Goal: Communication & Community: Share content

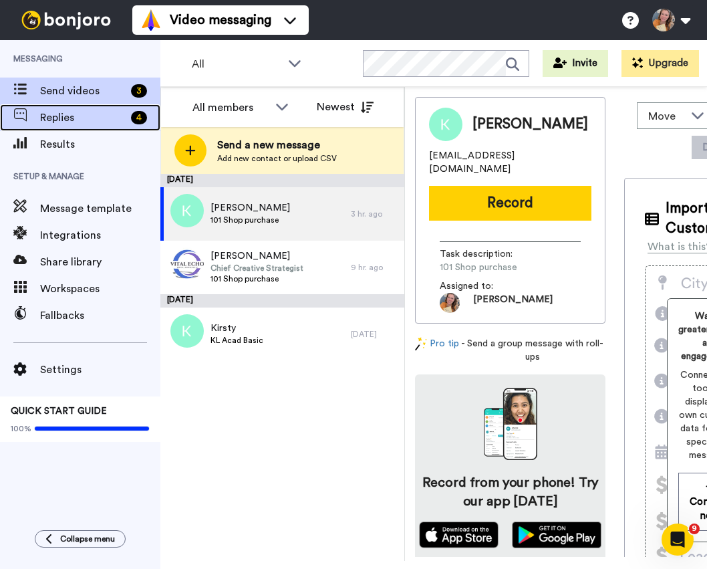
click at [112, 124] on span "Replies" at bounding box center [83, 118] width 86 height 16
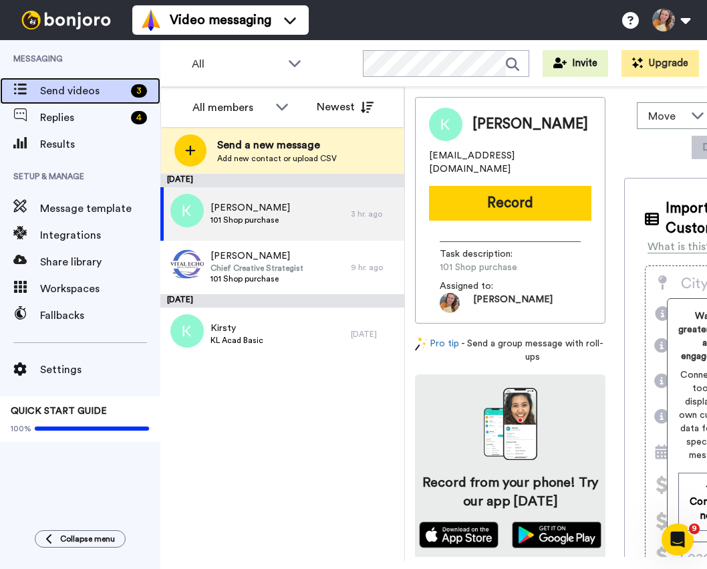
click at [102, 82] on div "Send videos 3" at bounding box center [80, 91] width 160 height 27
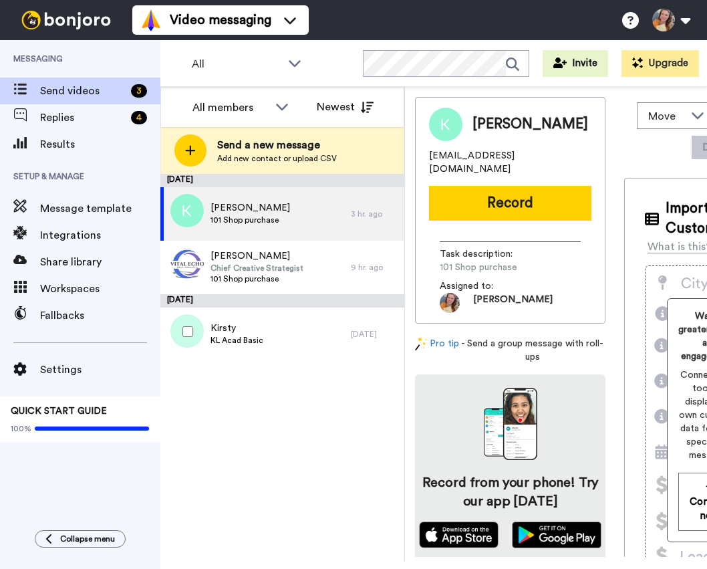
click at [291, 330] on div "Kirsty KL Acad Basic" at bounding box center [255, 334] width 191 height 53
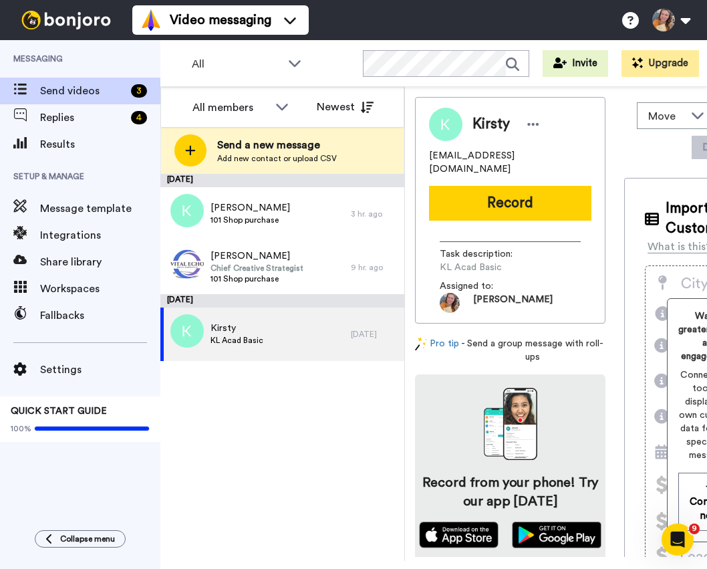
click at [489, 196] on button "Record" at bounding box center [510, 203] width 162 height 35
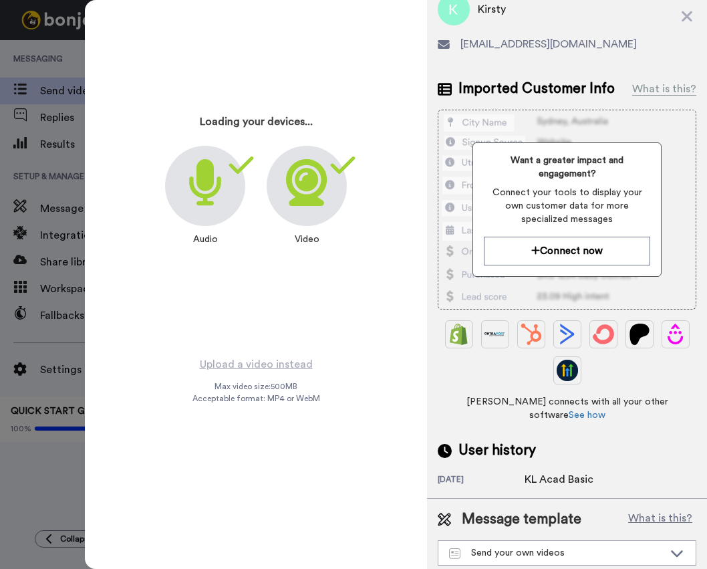
scroll to position [54, 0]
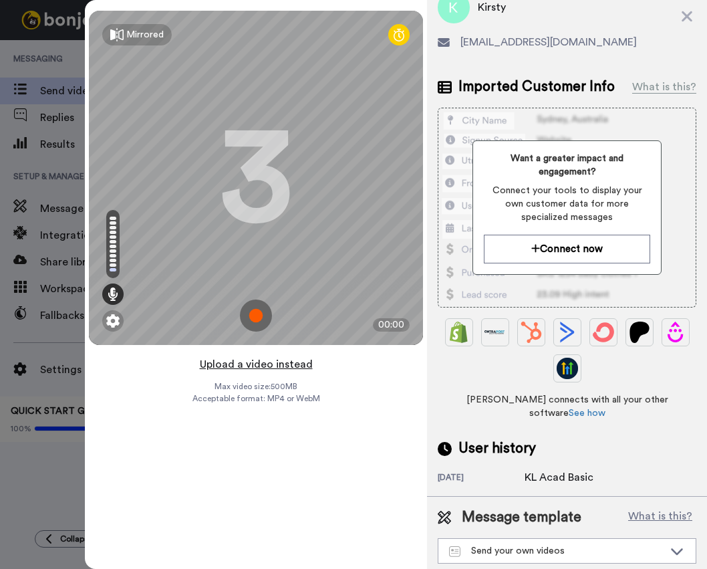
click at [287, 361] on button "Upload a video instead" at bounding box center [256, 364] width 121 height 17
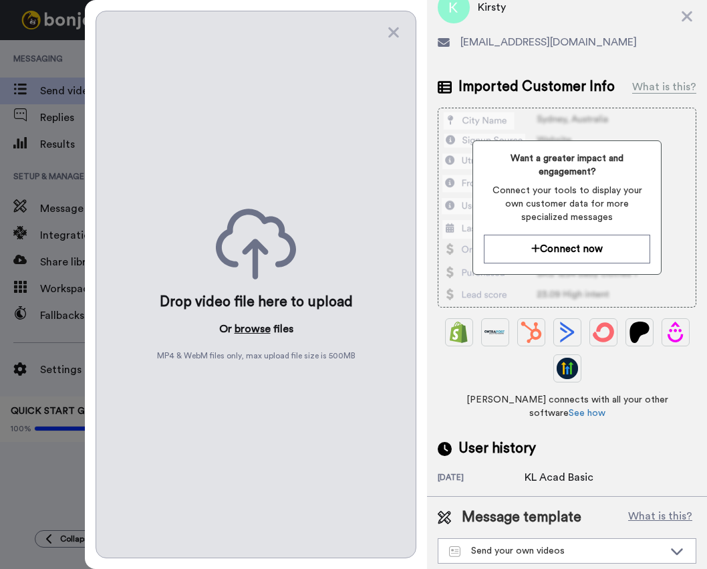
click at [257, 321] on button "browse" at bounding box center [253, 329] width 36 height 16
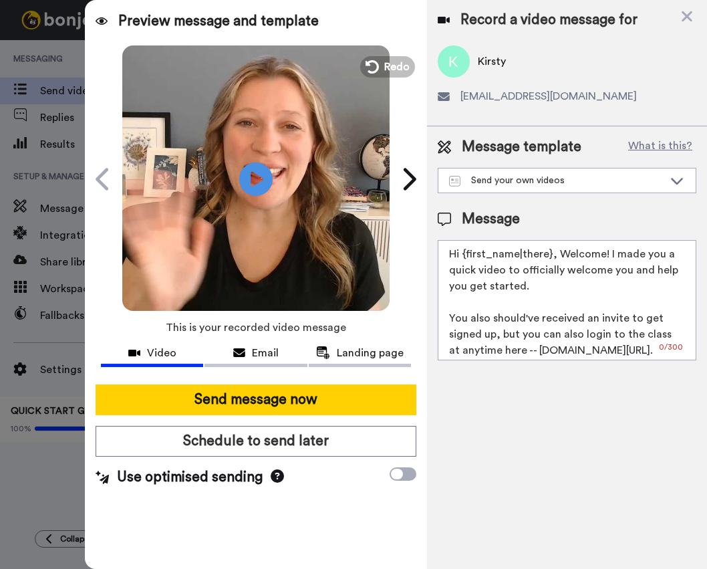
scroll to position [0, 0]
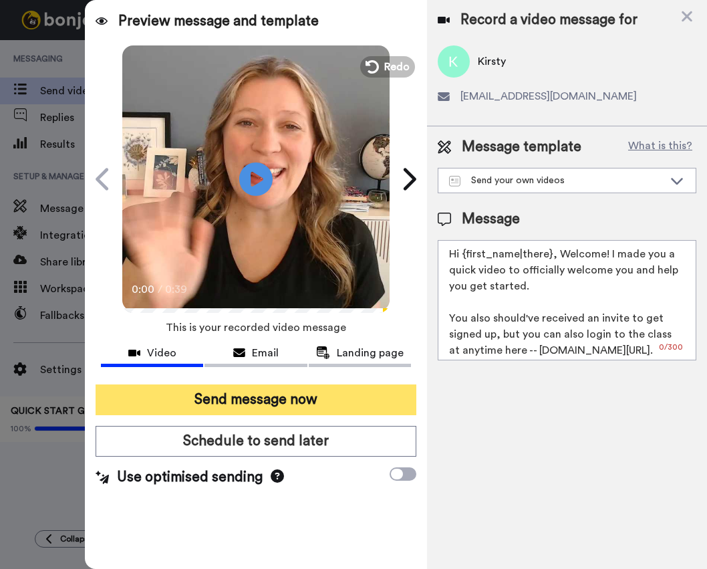
click at [300, 395] on button "Send message now" at bounding box center [256, 399] width 321 height 31
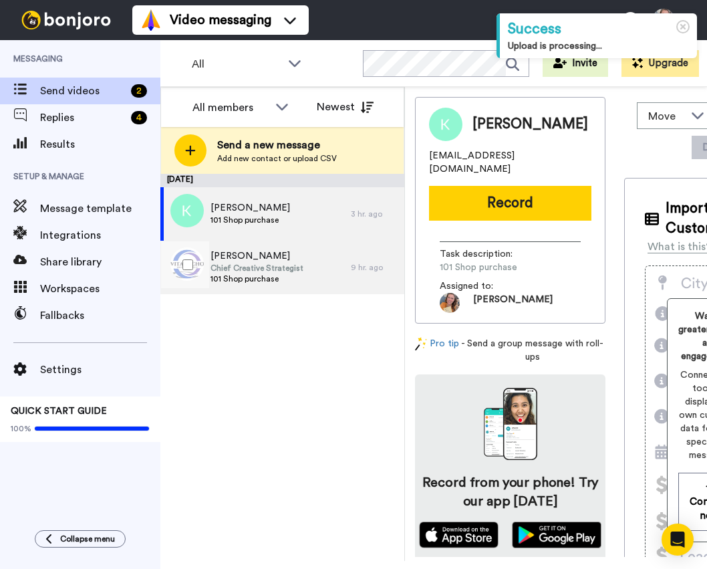
click at [286, 273] on span "Chief Creative Strategist" at bounding box center [257, 268] width 93 height 11
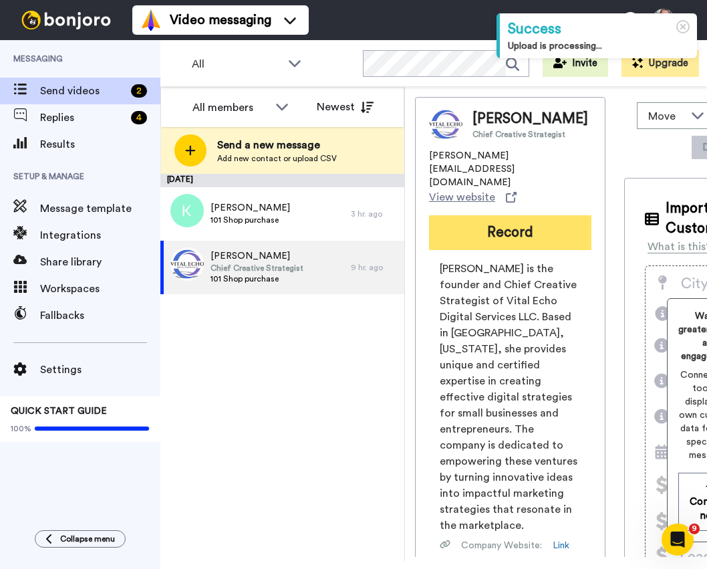
click at [485, 222] on button "Record" at bounding box center [510, 232] width 162 height 35
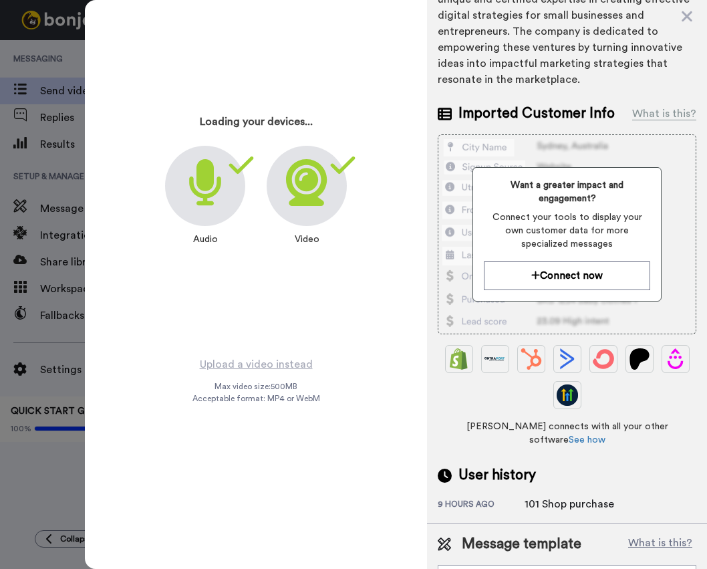
scroll to position [225, 0]
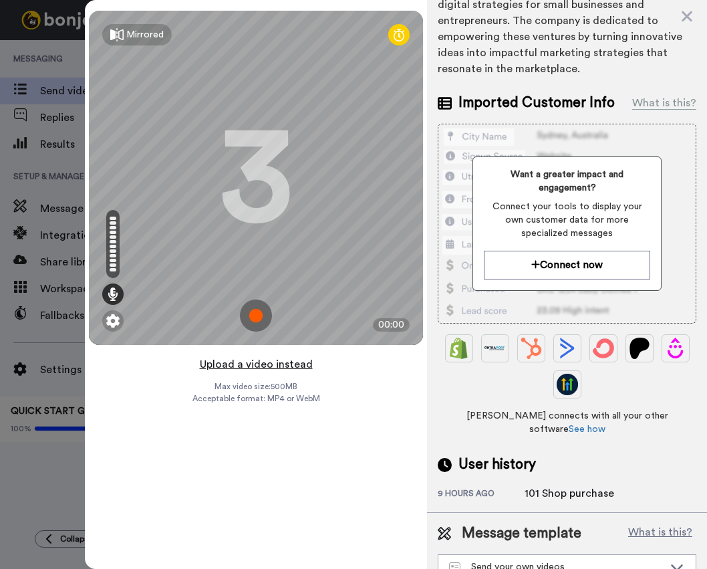
click at [264, 362] on button "Upload a video instead" at bounding box center [256, 364] width 121 height 17
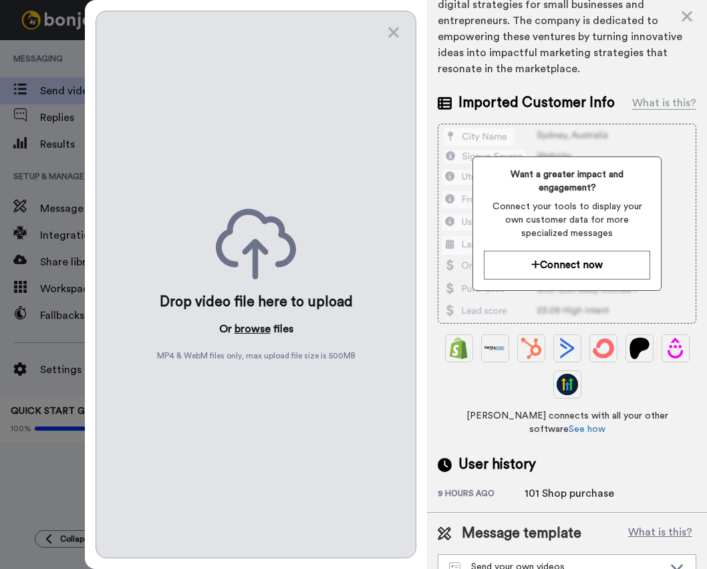
click at [254, 321] on button "browse" at bounding box center [253, 329] width 36 height 16
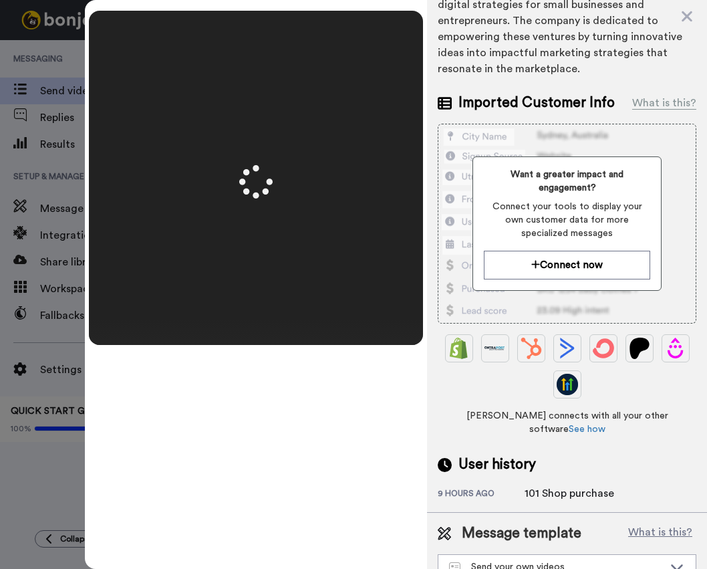
scroll to position [0, 0]
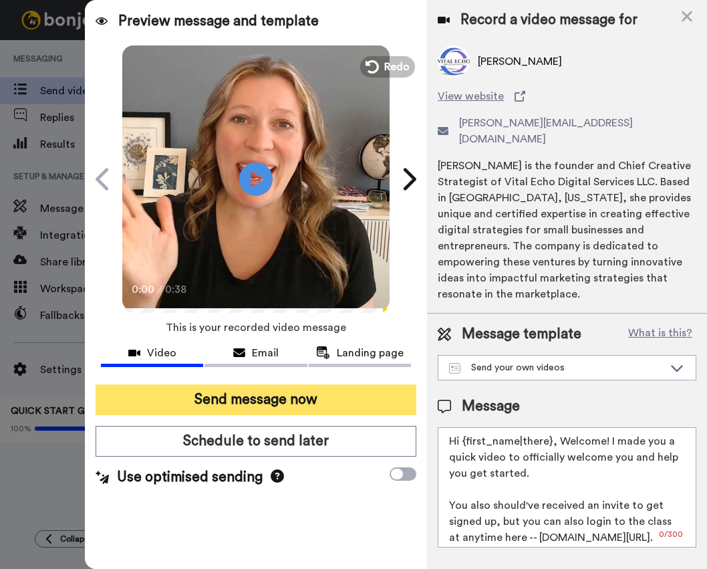
click at [239, 408] on button "Send message now" at bounding box center [256, 399] width 321 height 31
